Goal: Find specific page/section: Find specific page/section

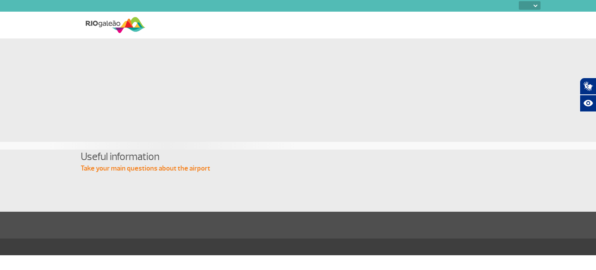
select select
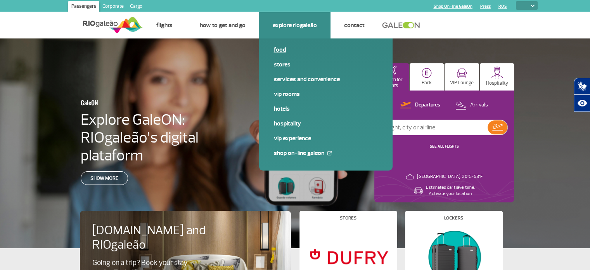
click at [283, 52] on link "Food" at bounding box center [326, 49] width 104 height 9
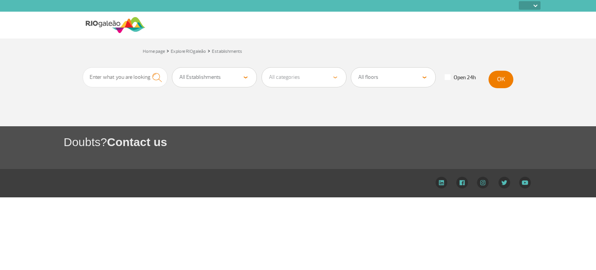
select select
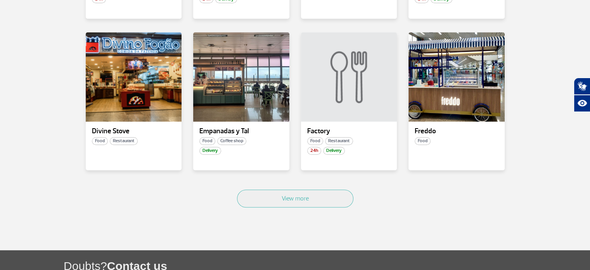
scroll to position [447, 0]
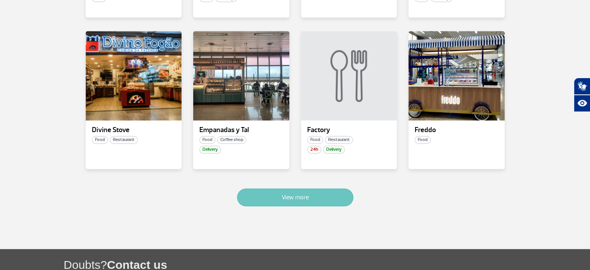
click at [302, 191] on button "View more" at bounding box center [295, 197] width 116 height 18
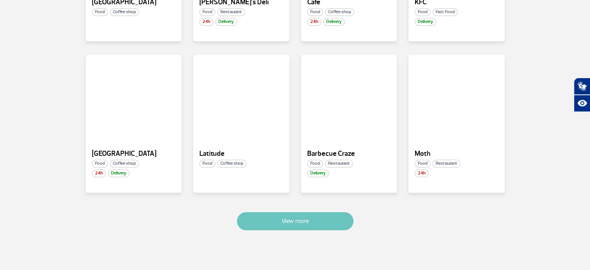
scroll to position [893, 0]
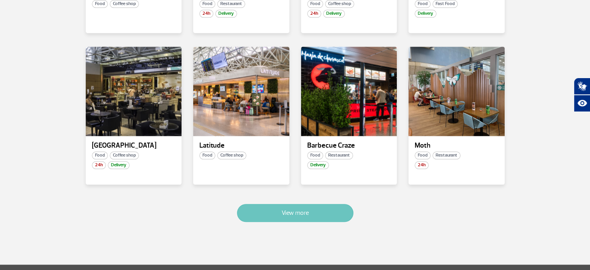
click at [298, 204] on button "View more" at bounding box center [295, 213] width 116 height 18
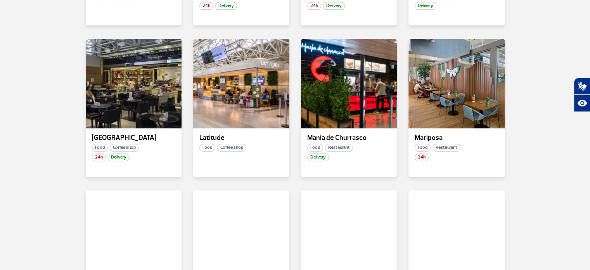
scroll to position [1348, 0]
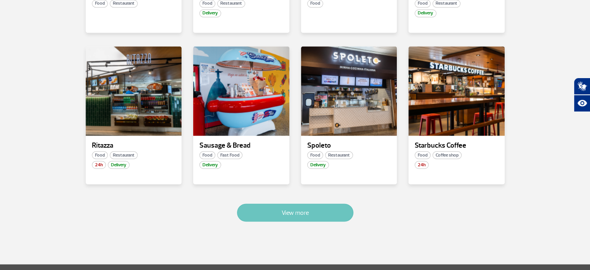
click at [298, 203] on button "View more" at bounding box center [295, 212] width 116 height 18
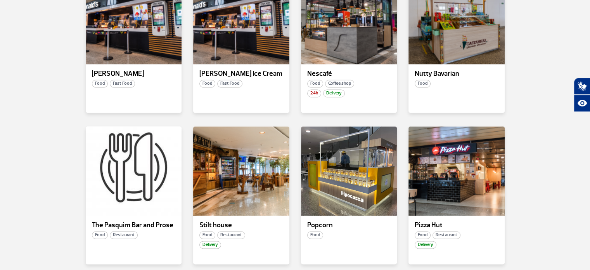
scroll to position [1116, 0]
